Goal: Information Seeking & Learning: Learn about a topic

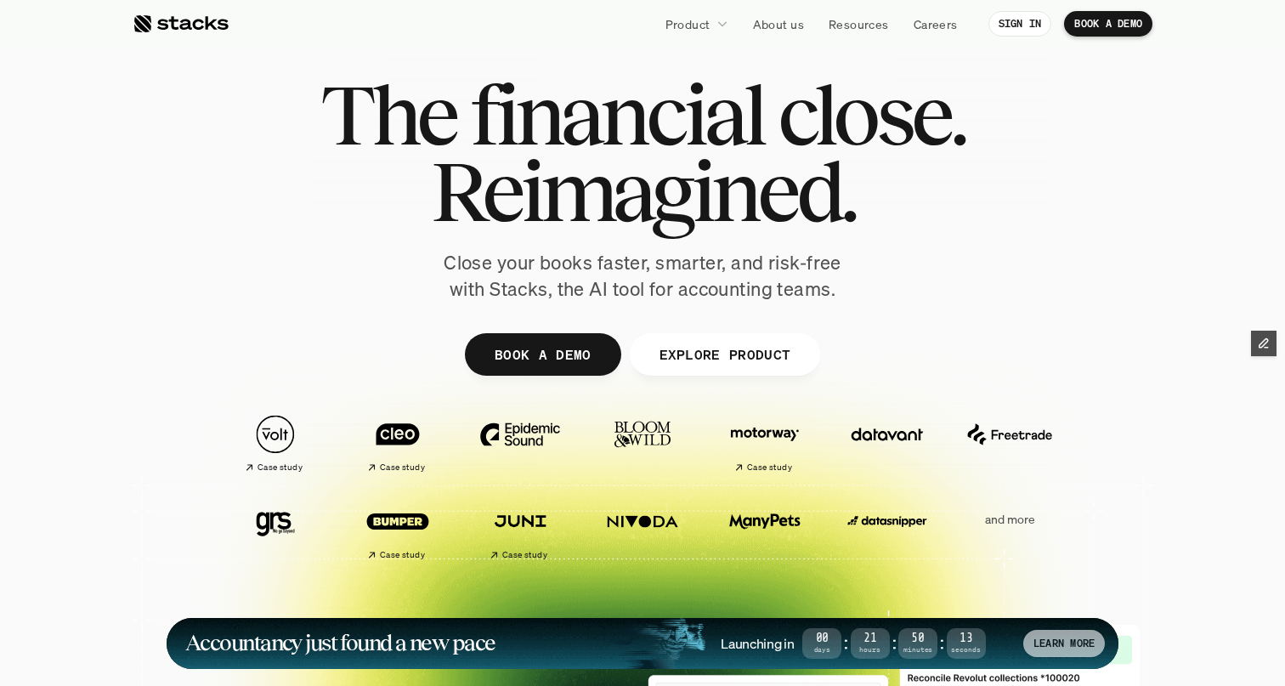
click at [1069, 639] on p "LEARN MORE" at bounding box center [1063, 643] width 61 height 12
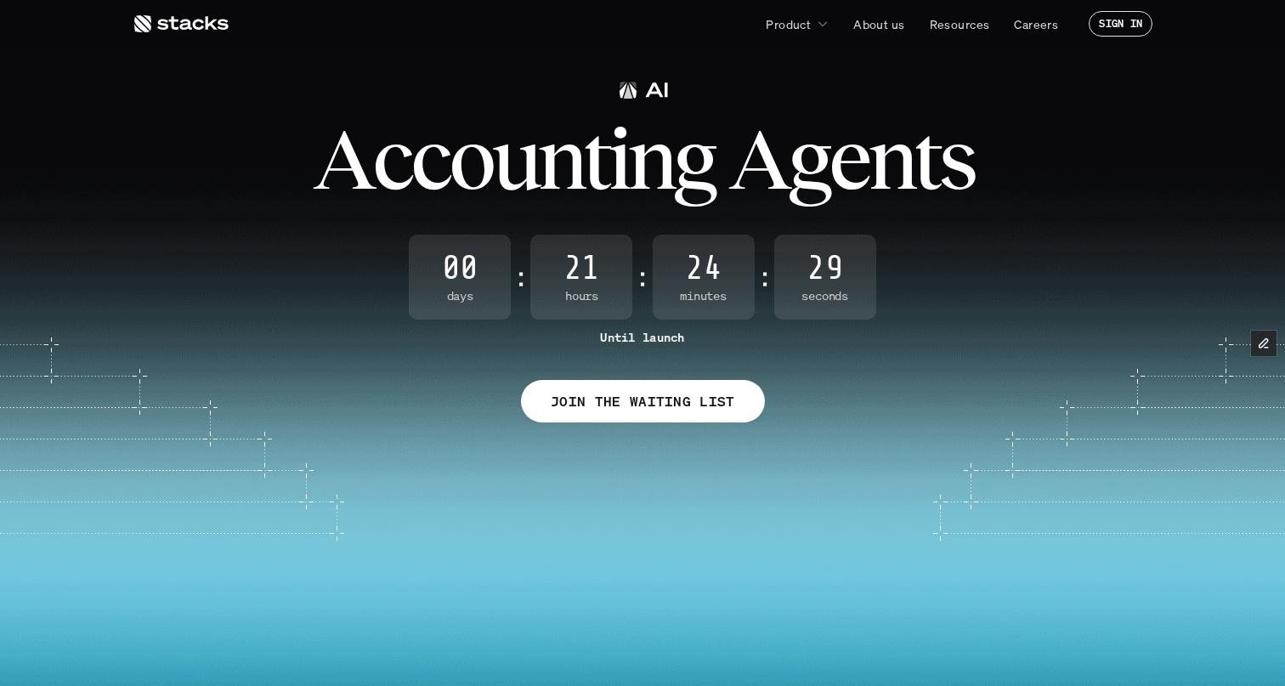
click at [177, 24] on icon at bounding box center [181, 24] width 96 height 20
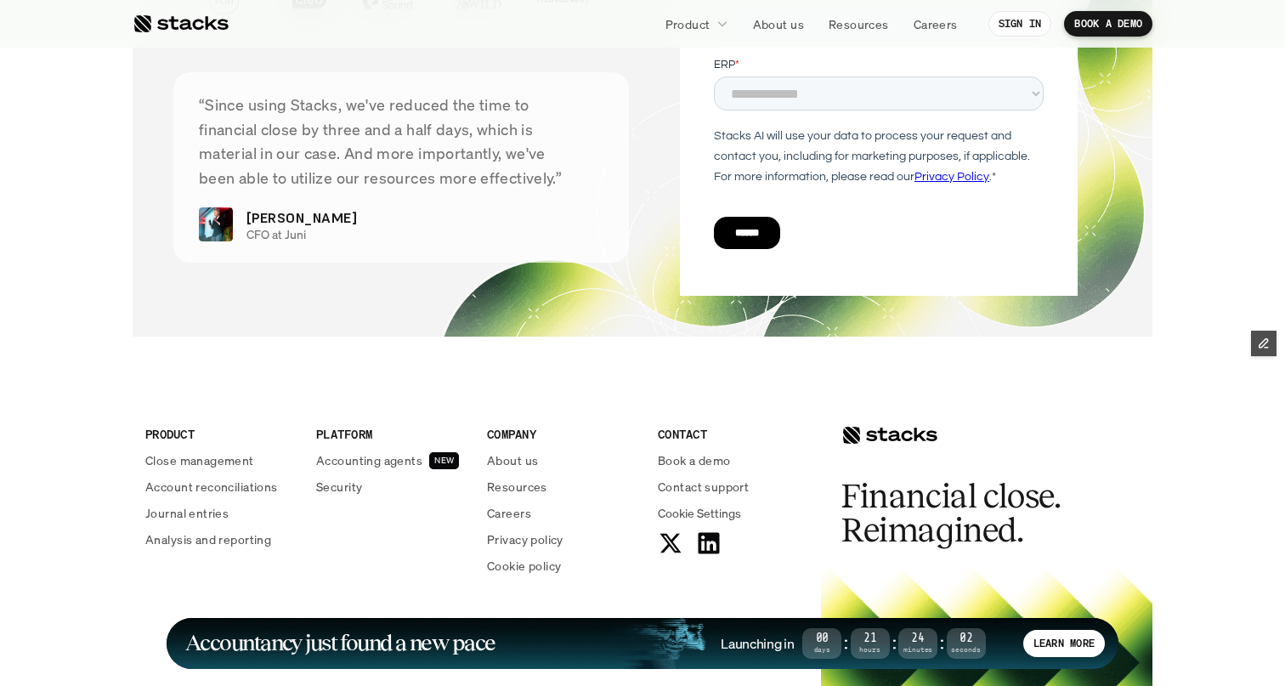
scroll to position [6313, 0]
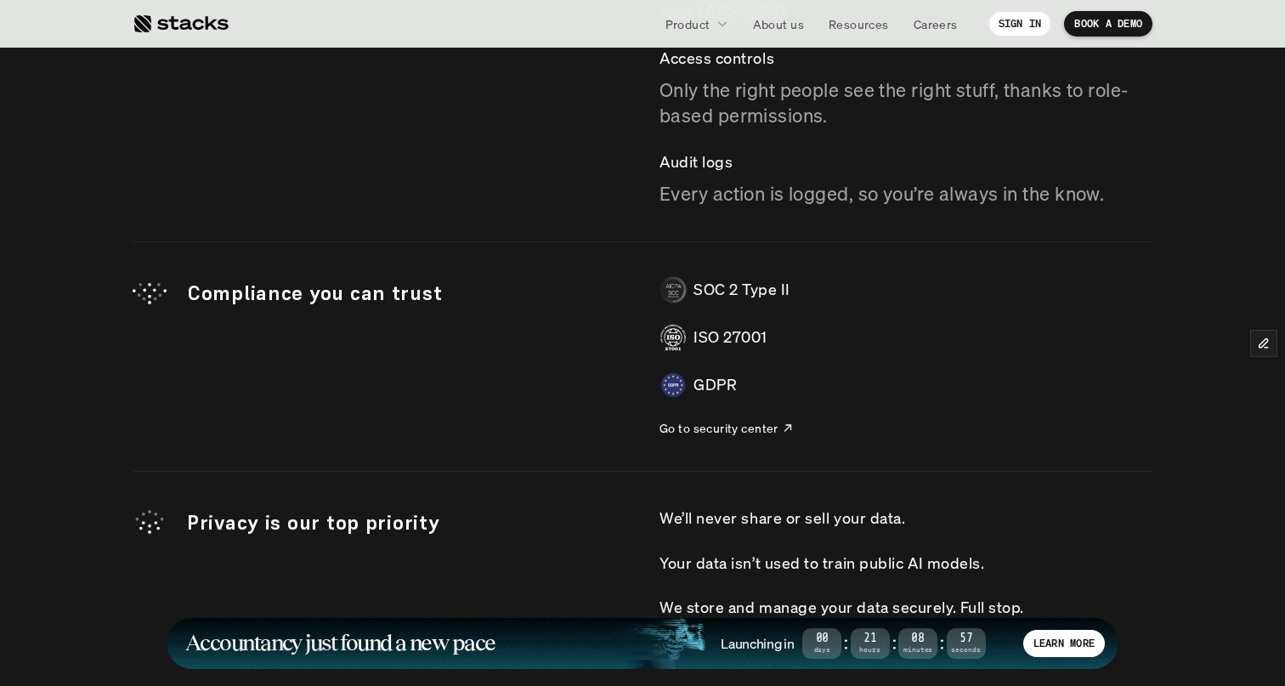
scroll to position [4973, 0]
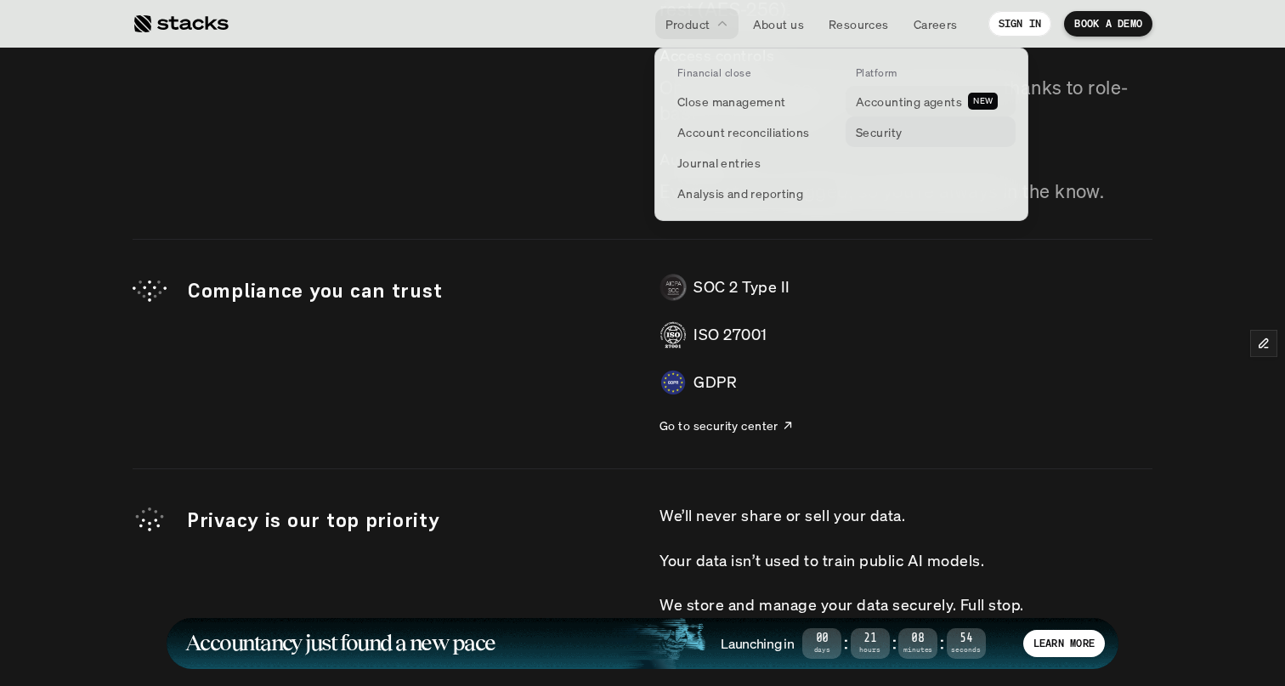
click at [892, 101] on p "Accounting agents" at bounding box center [909, 102] width 106 height 18
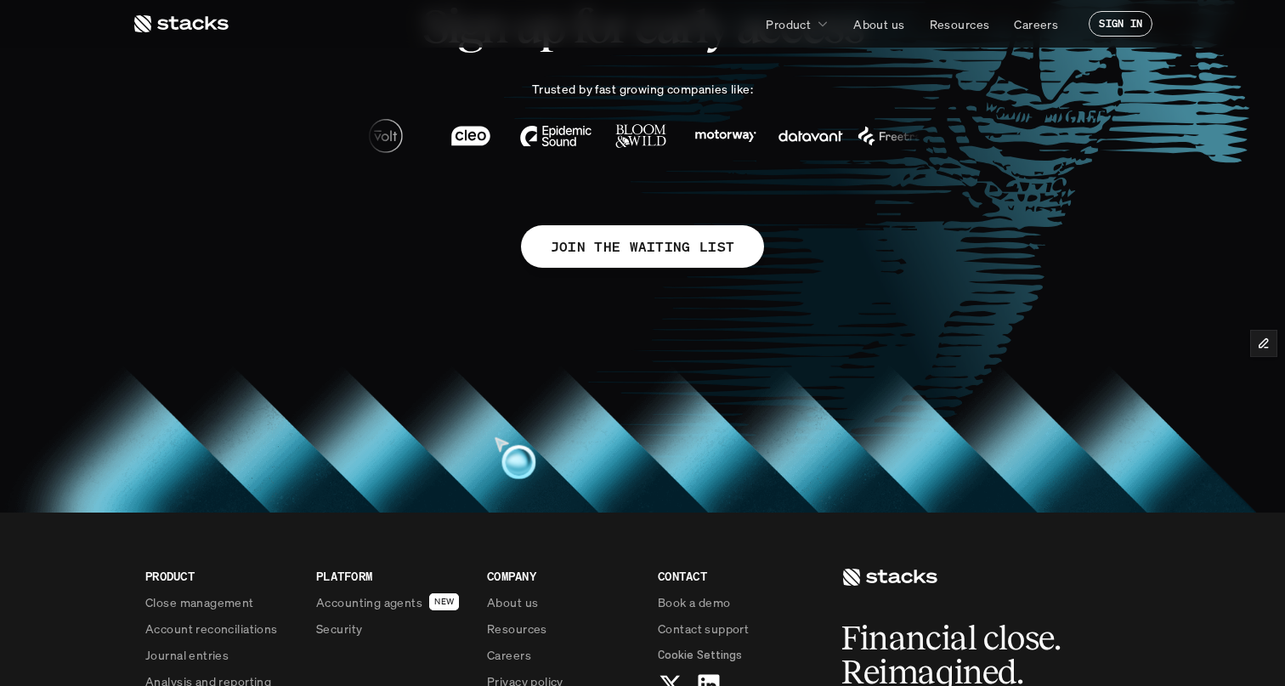
scroll to position [1117, 0]
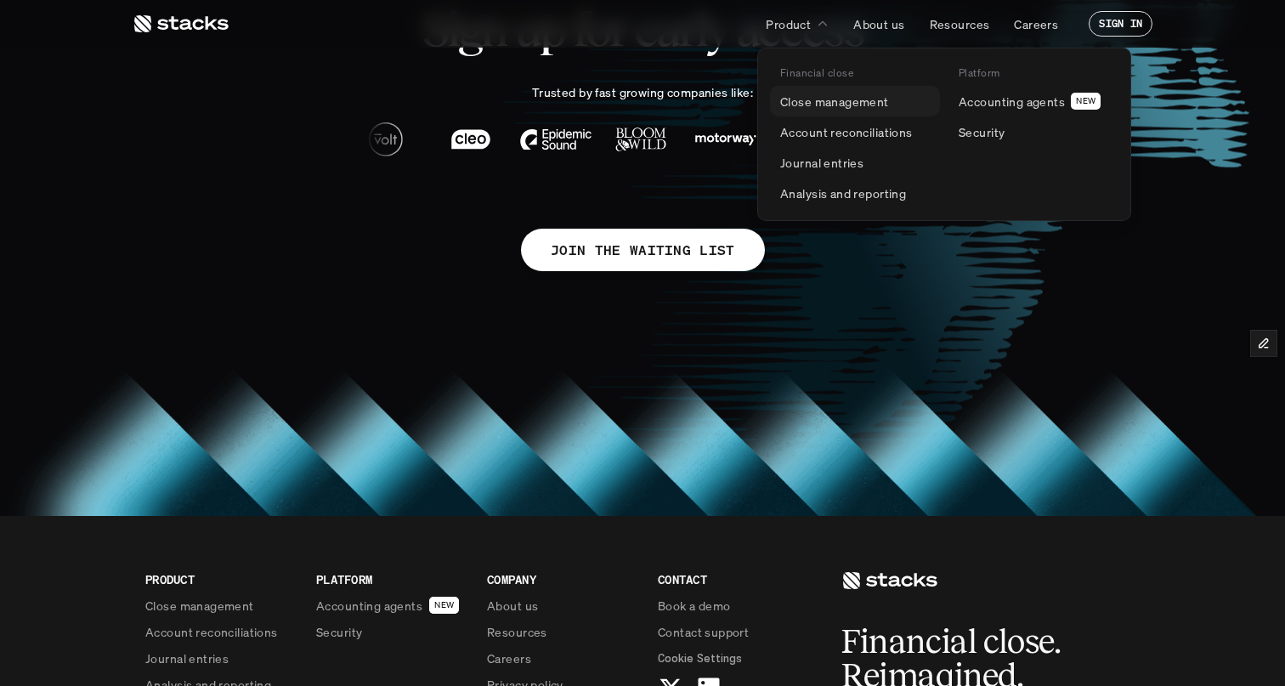
click at [811, 100] on p "Close management" at bounding box center [834, 102] width 109 height 18
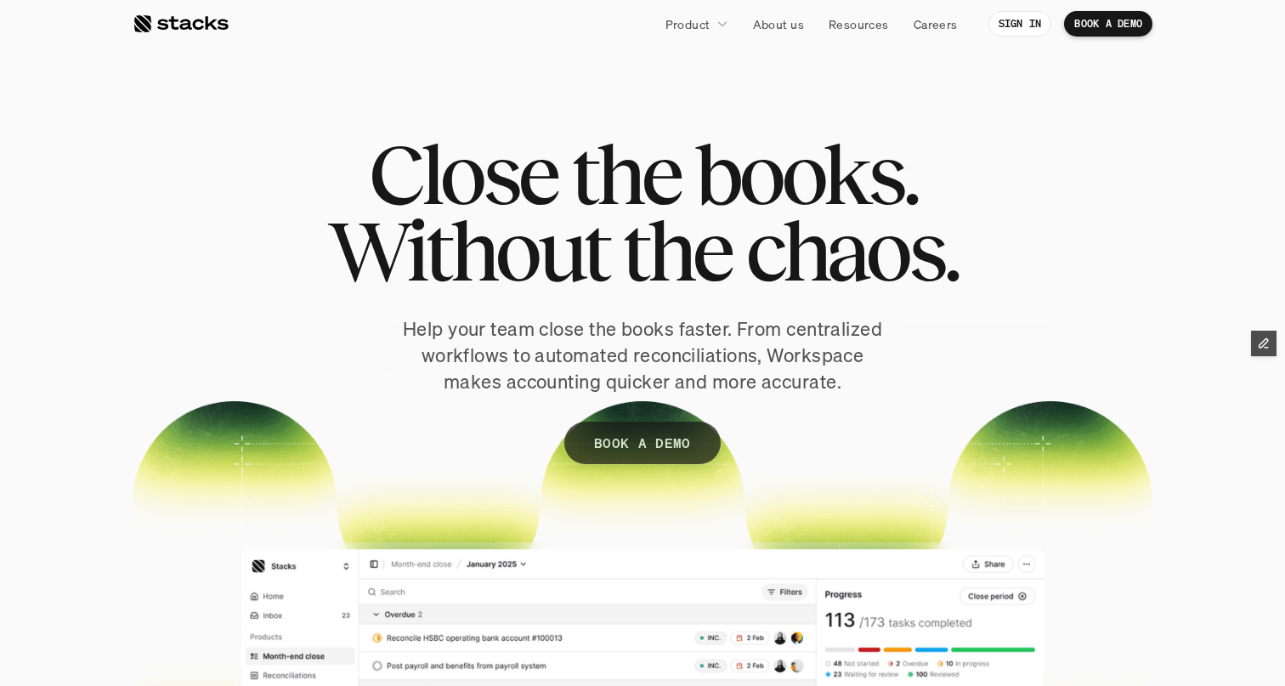
click at [638, 448] on p "BOOK A DEMO" at bounding box center [642, 443] width 97 height 25
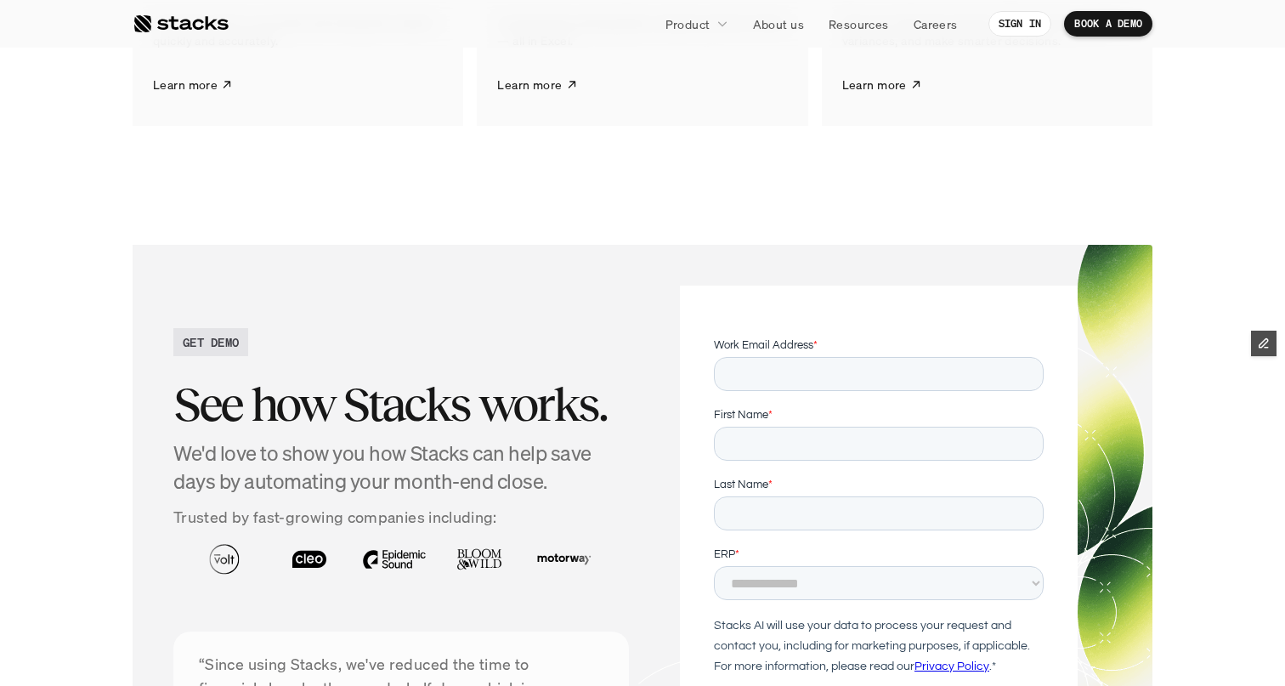
scroll to position [2972, 0]
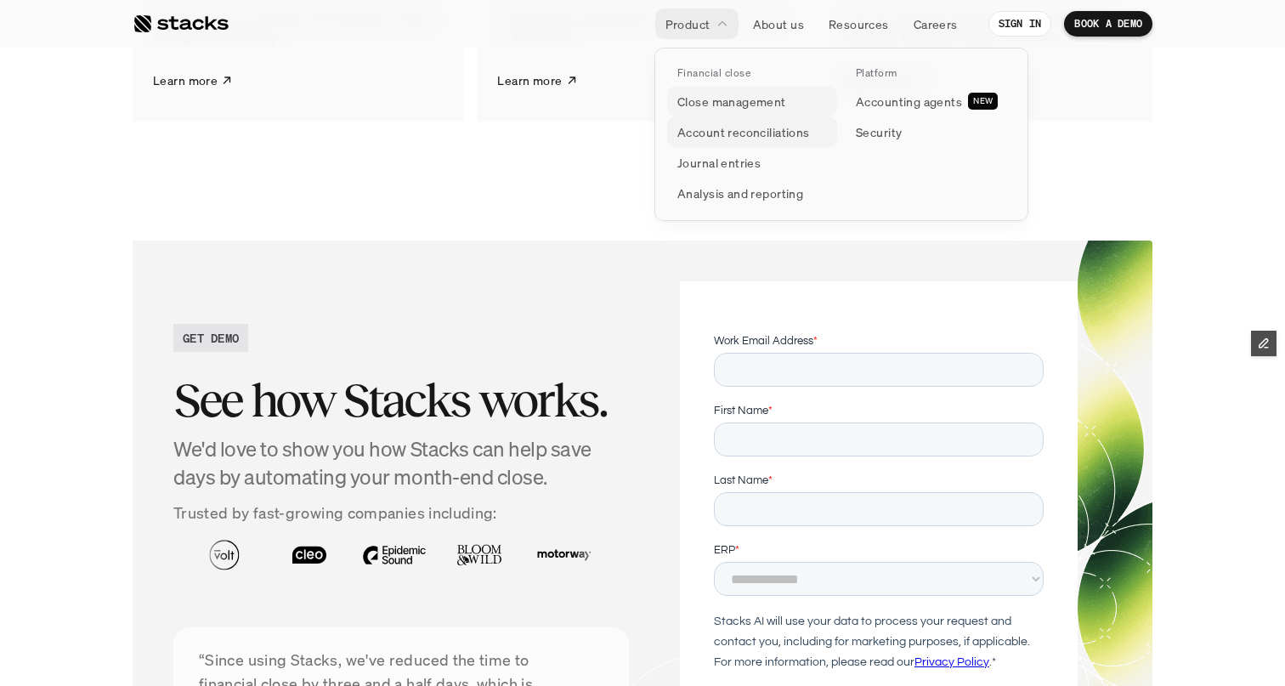
click at [721, 129] on p "Account reconciliations" at bounding box center [743, 132] width 133 height 18
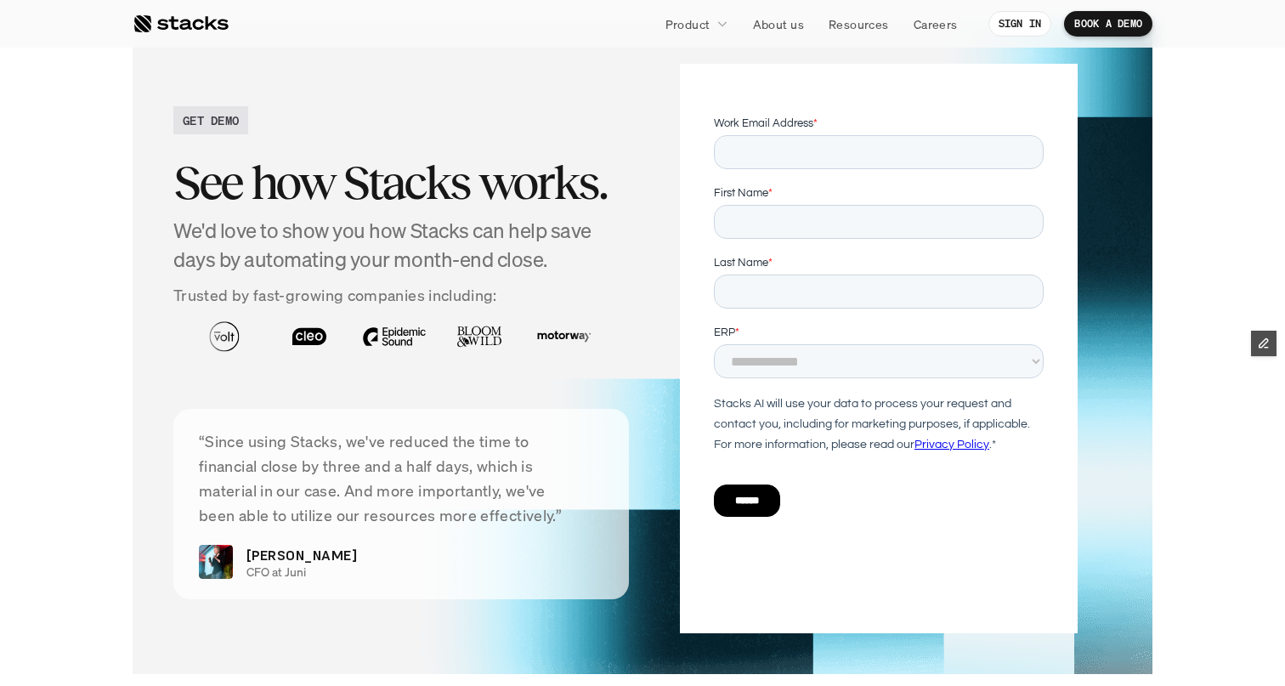
scroll to position [3685, 0]
click at [197, 29] on div at bounding box center [181, 24] width 96 height 20
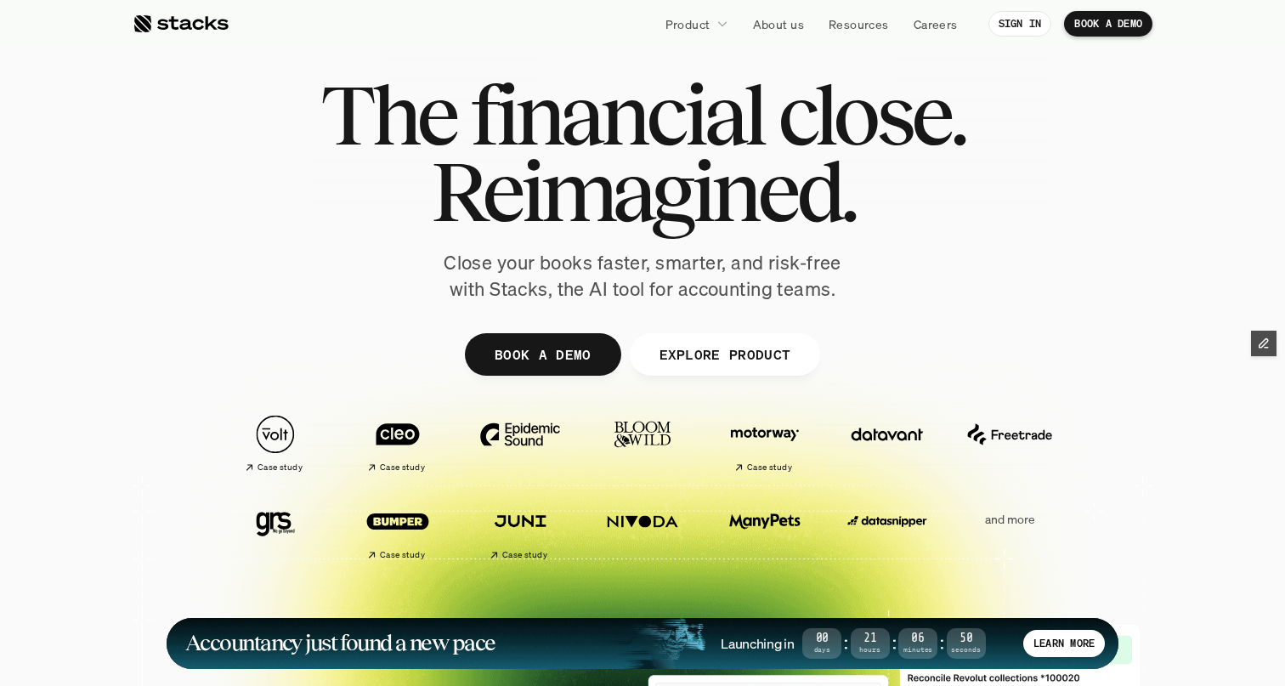
click at [1075, 637] on p "LEARN MORE" at bounding box center [1063, 643] width 61 height 12
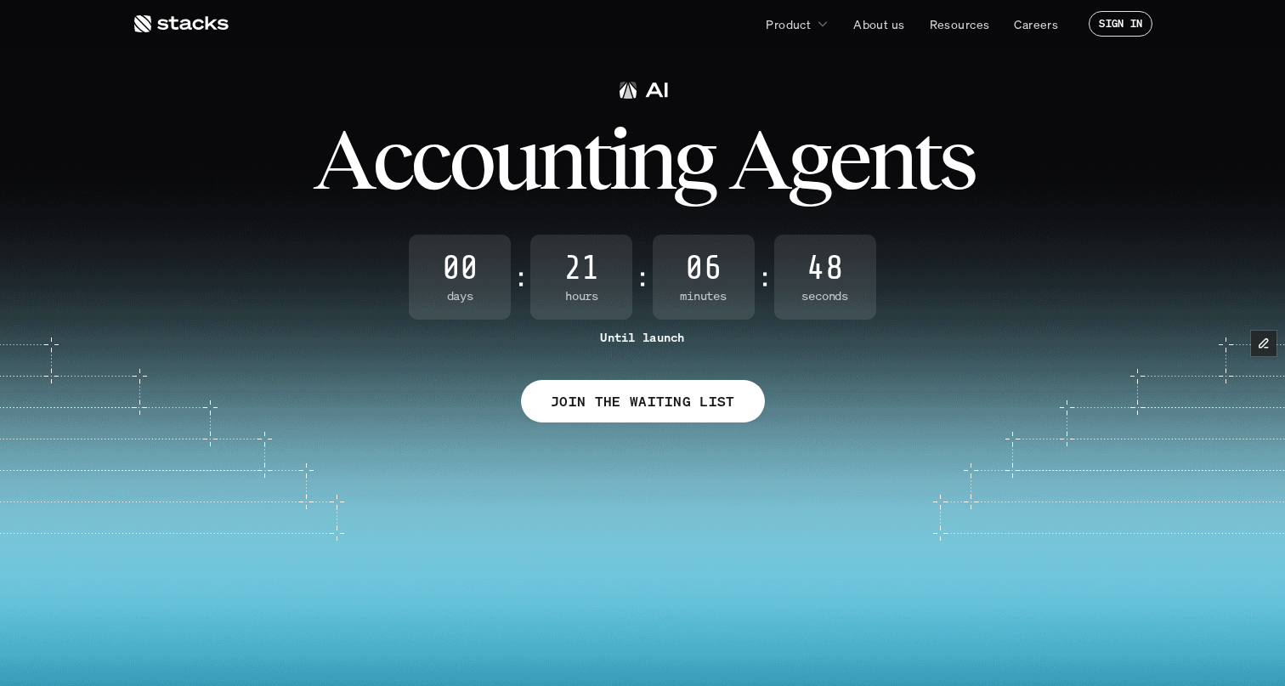
click at [175, 27] on use at bounding box center [181, 23] width 94 height 17
